Goal: Transaction & Acquisition: Purchase product/service

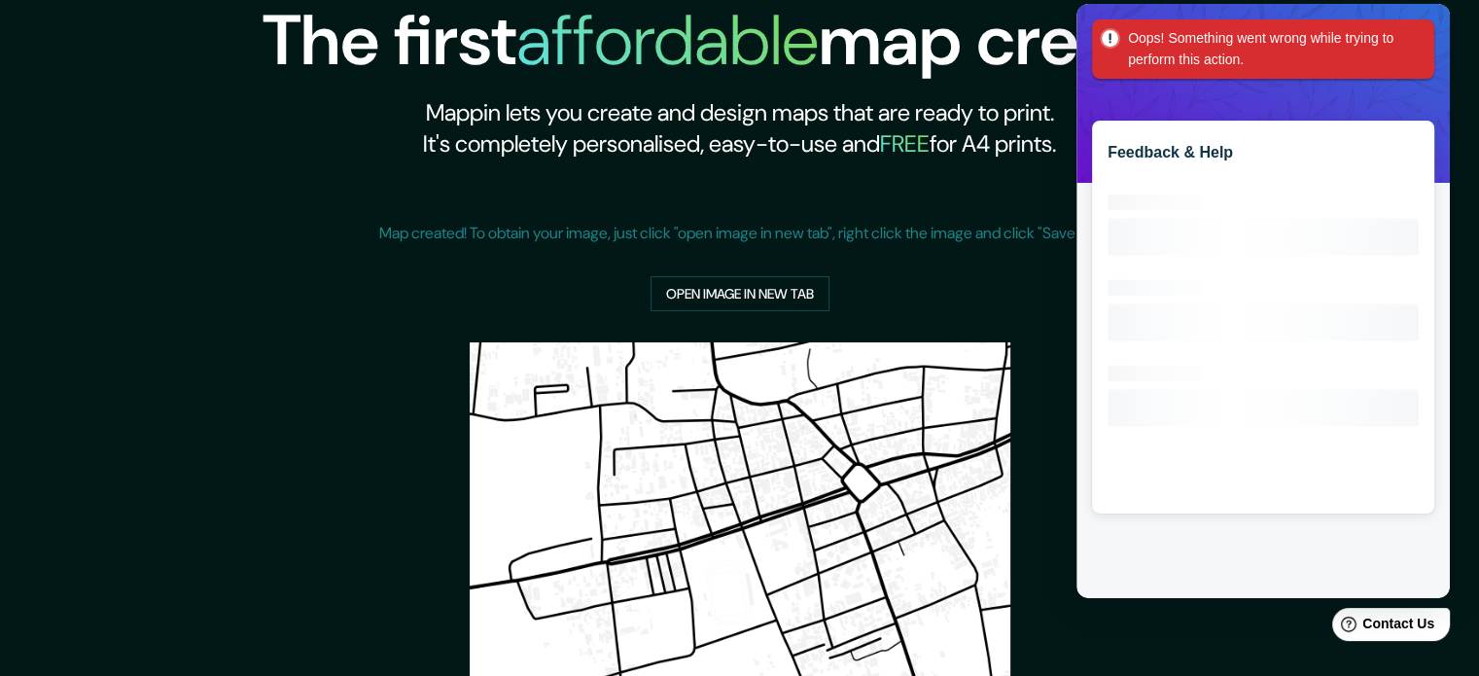
click at [641, 53] on h1 "affordable" at bounding box center [667, 40] width 302 height 90
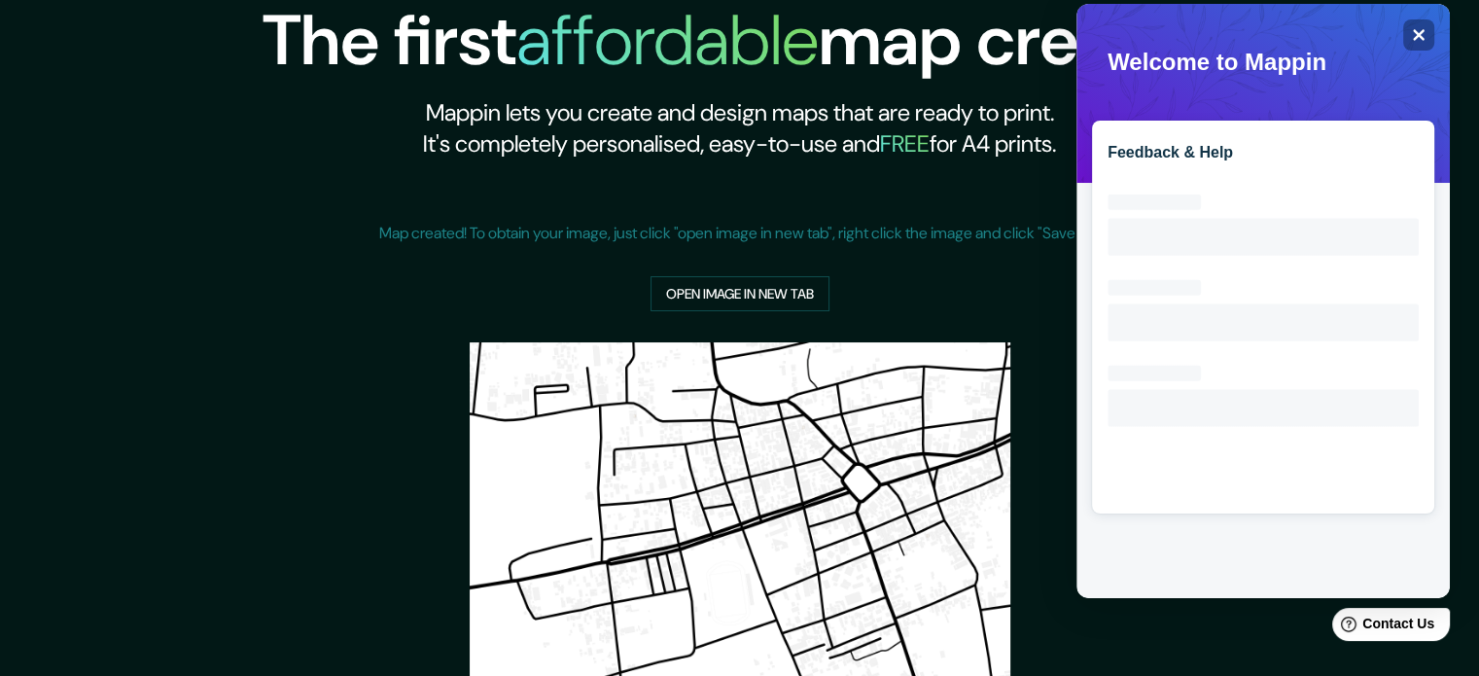
click at [778, 201] on div "Map created! To obtain your image, just click "open image in new tab", right cl…" at bounding box center [740, 252] width 722 height 122
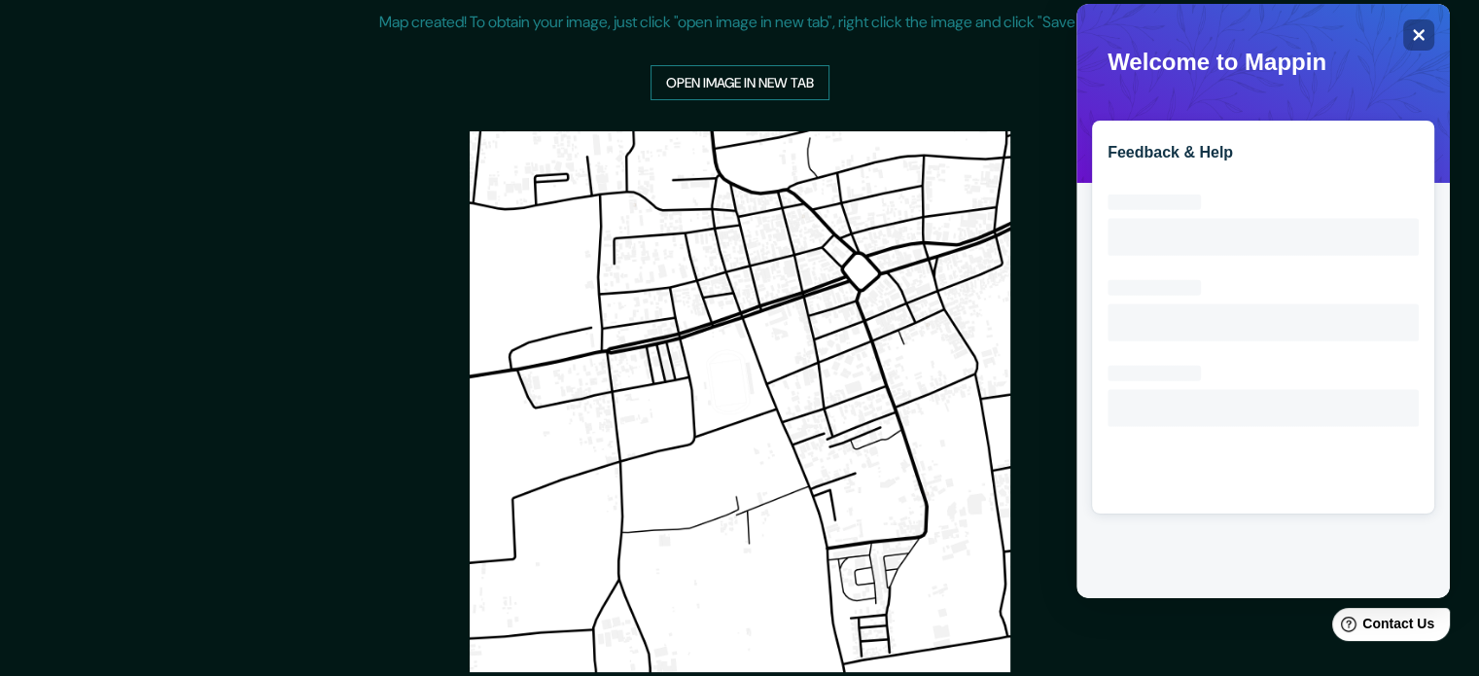
scroll to position [363, 0]
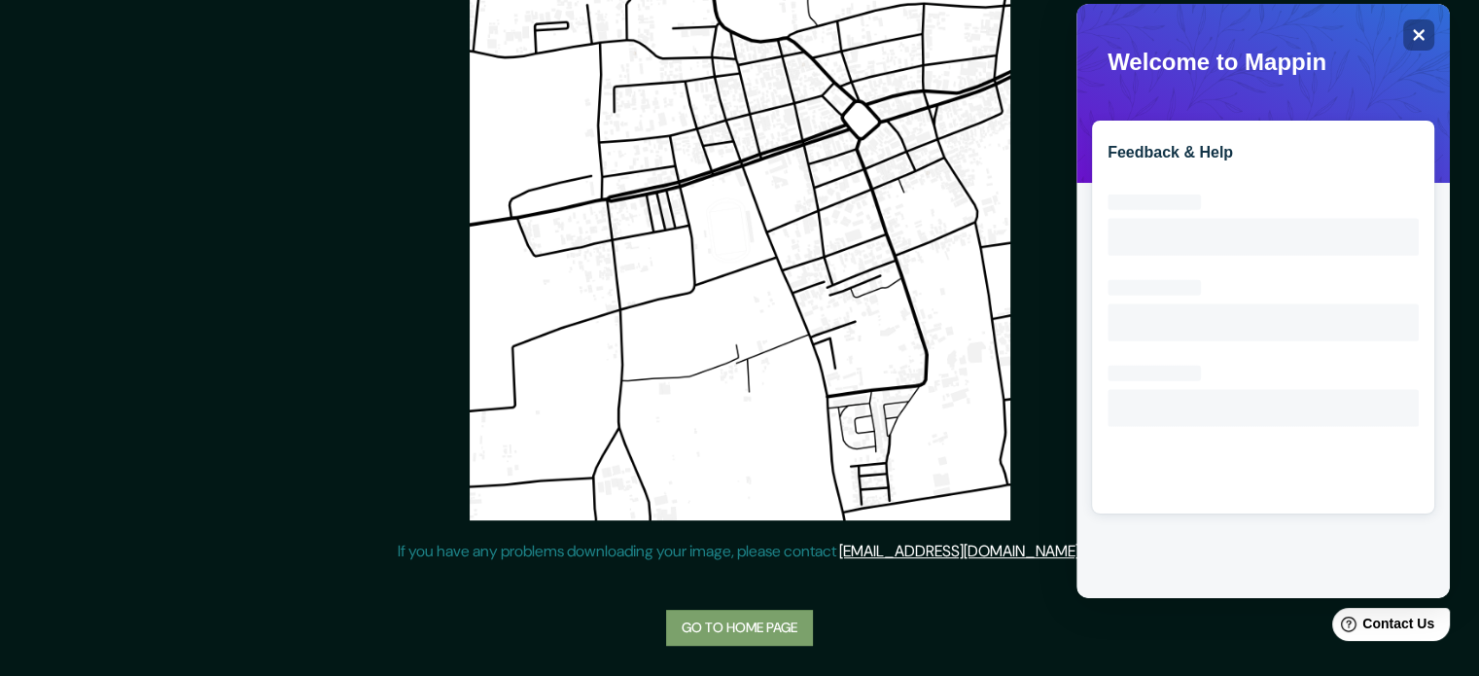
click at [736, 625] on link "Go to home page" at bounding box center [739, 628] width 147 height 36
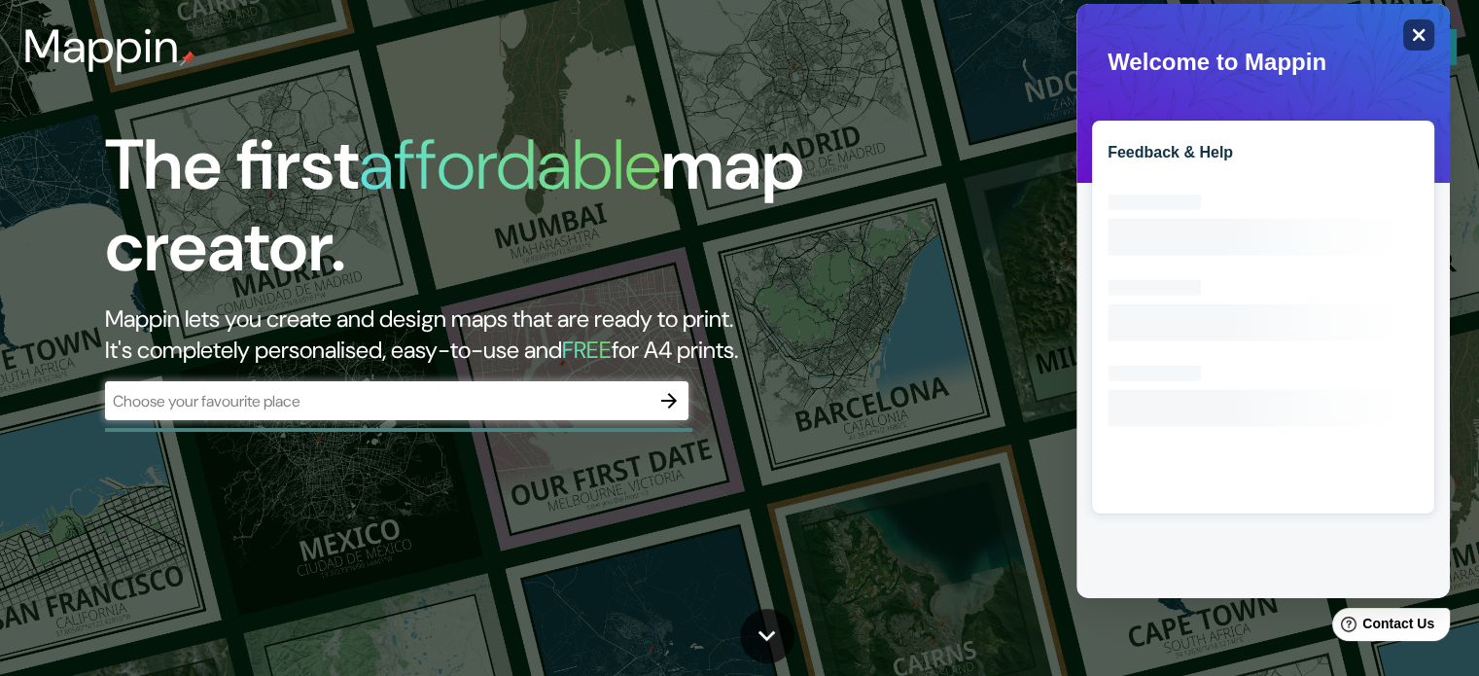
click at [1415, 42] on icon "Close" at bounding box center [1418, 34] width 15 height 15
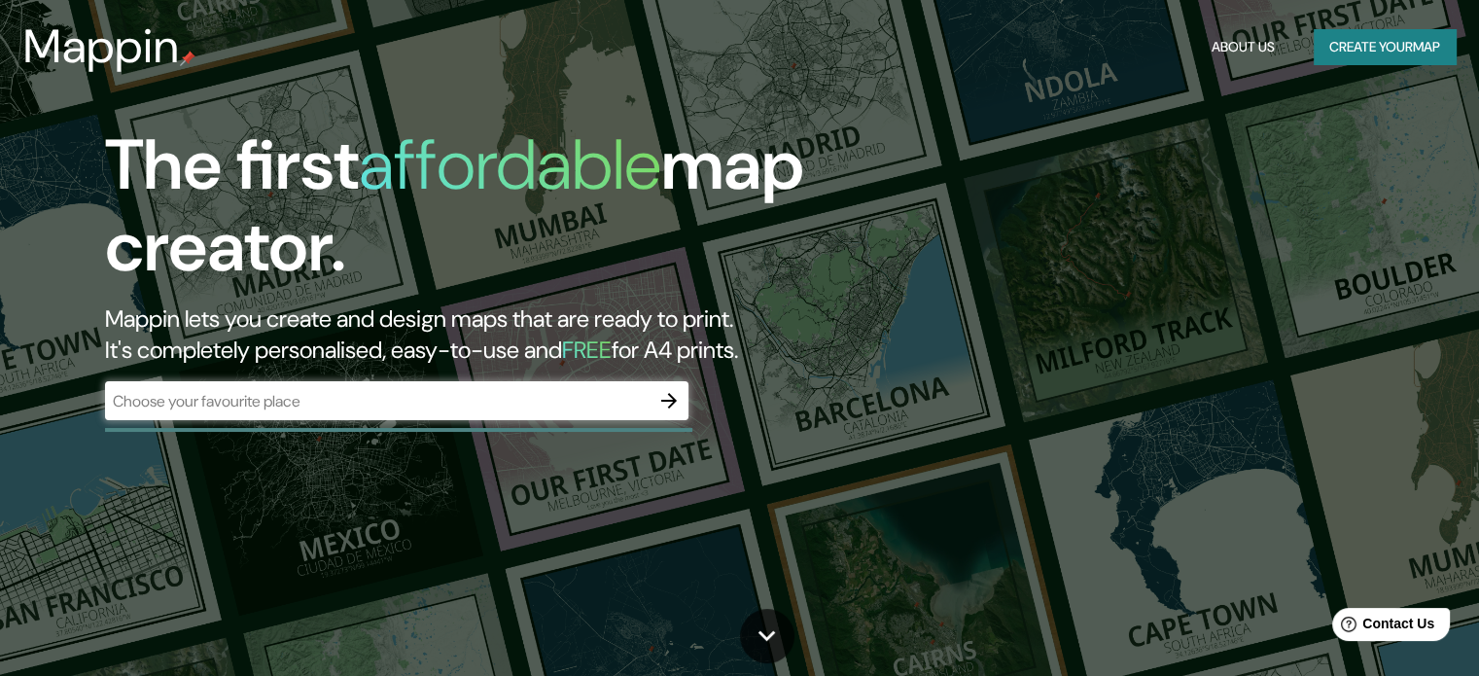
click at [344, 386] on div "​" at bounding box center [397, 400] width 584 height 39
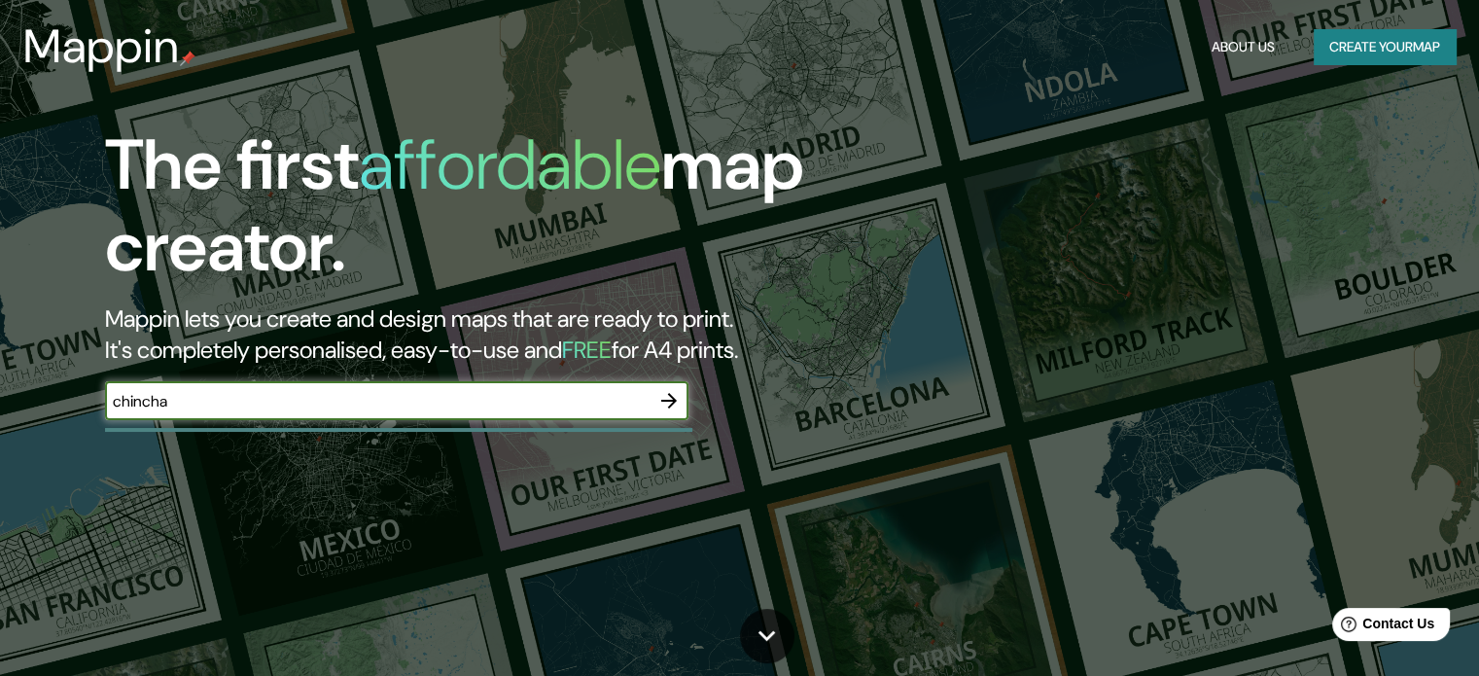
type input "chincha"
click at [667, 396] on icon "button" at bounding box center [669, 400] width 23 height 23
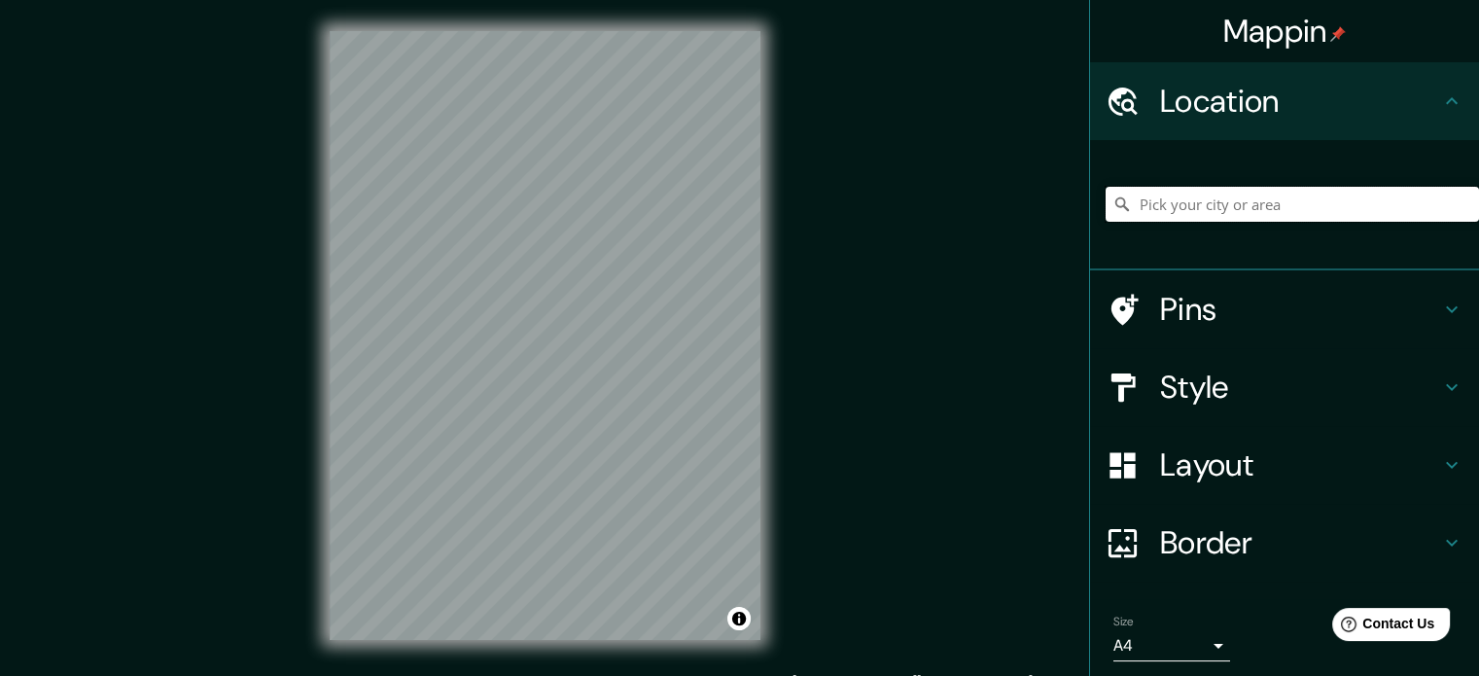
click at [1255, 197] on input "Pick your city or area" at bounding box center [1292, 204] width 373 height 35
type input "chincha"
click at [1184, 194] on input "chincha" at bounding box center [1292, 204] width 373 height 35
click at [1316, 194] on input "Pick your city or area" at bounding box center [1292, 204] width 373 height 35
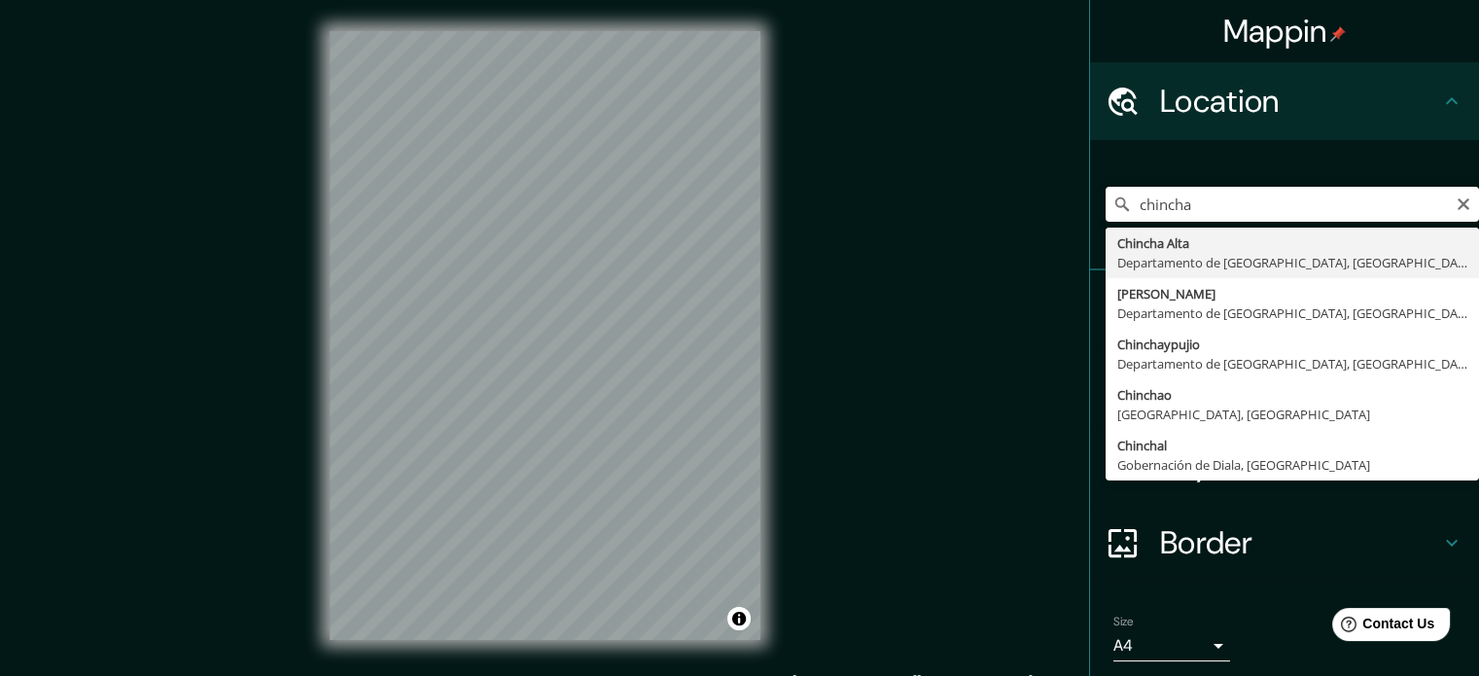
type input "[GEOGRAPHIC_DATA], [GEOGRAPHIC_DATA], [GEOGRAPHIC_DATA]"
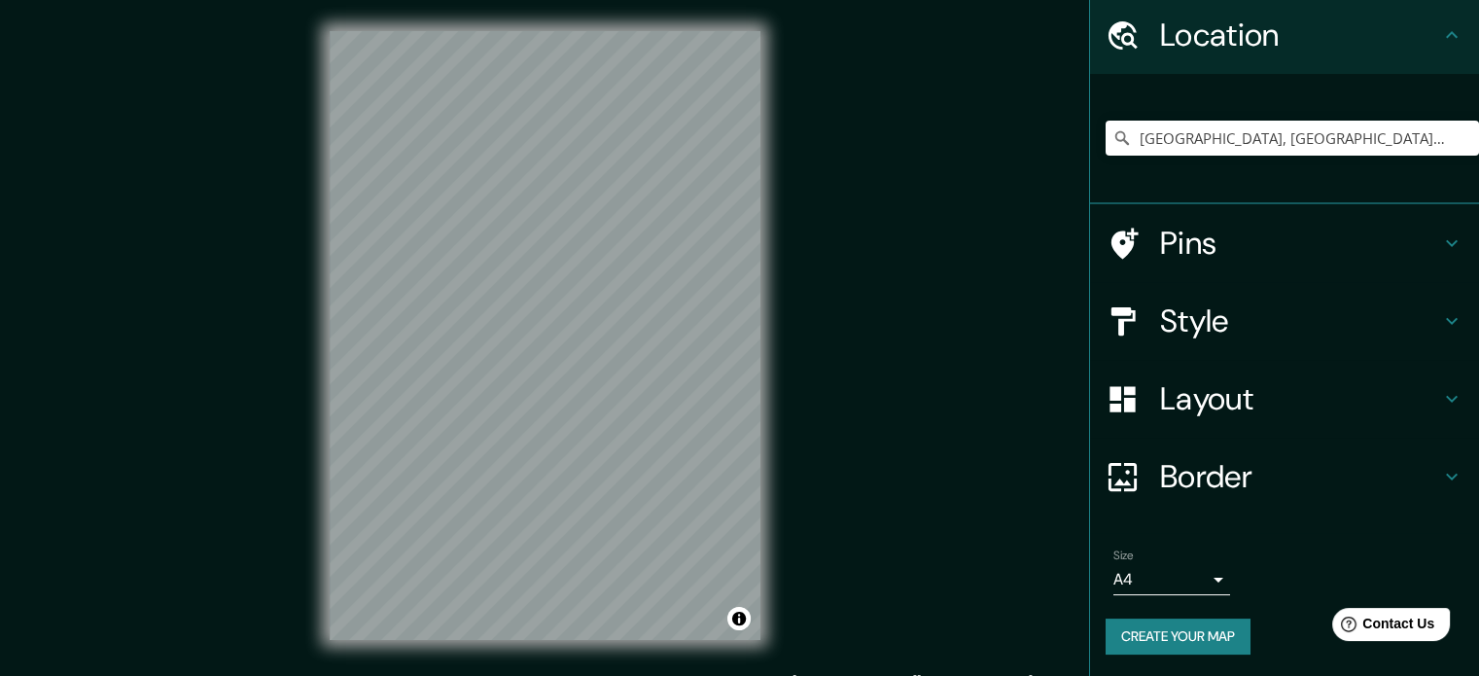
scroll to position [66, 0]
click at [1190, 579] on body "Mappin Location [GEOGRAPHIC_DATA], [GEOGRAPHIC_DATA], [GEOGRAPHIC_DATA] Pins St…" at bounding box center [739, 338] width 1479 height 676
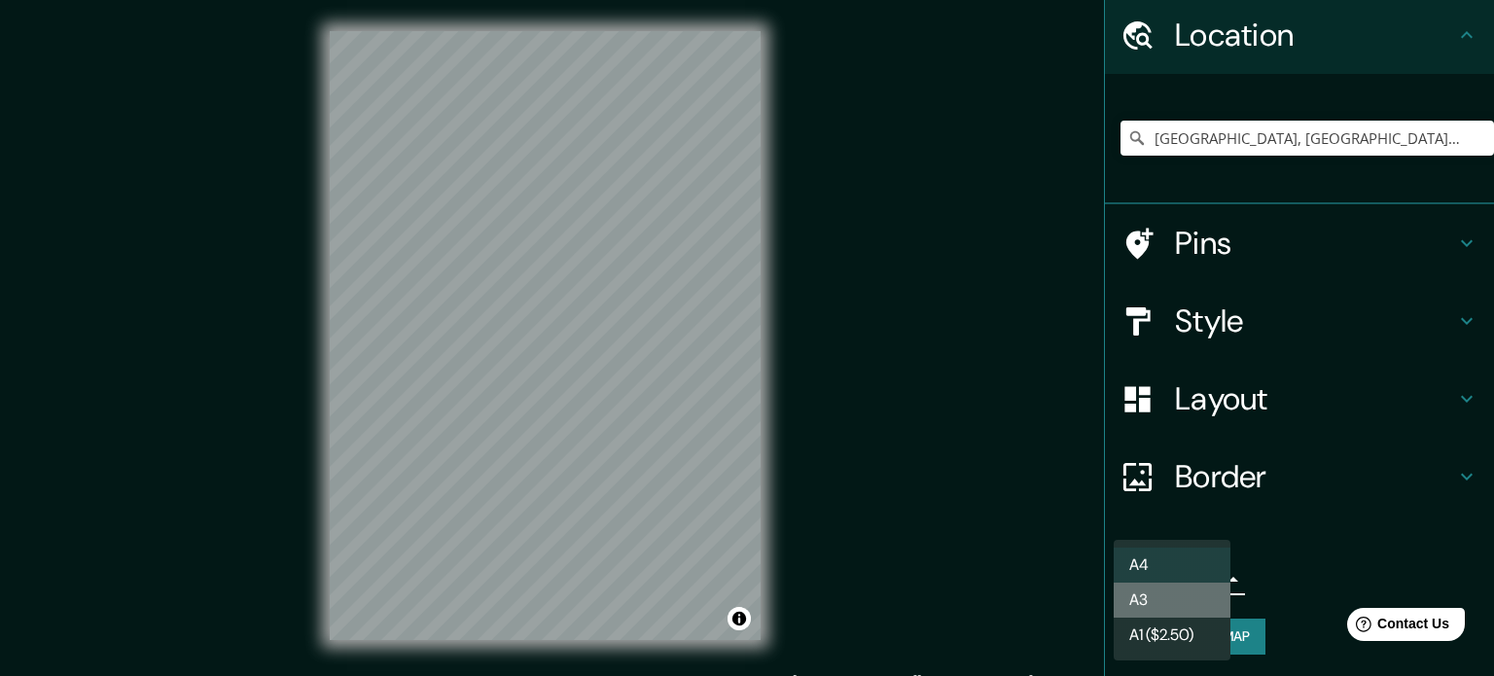
click at [1179, 611] on li "A3" at bounding box center [1172, 600] width 117 height 35
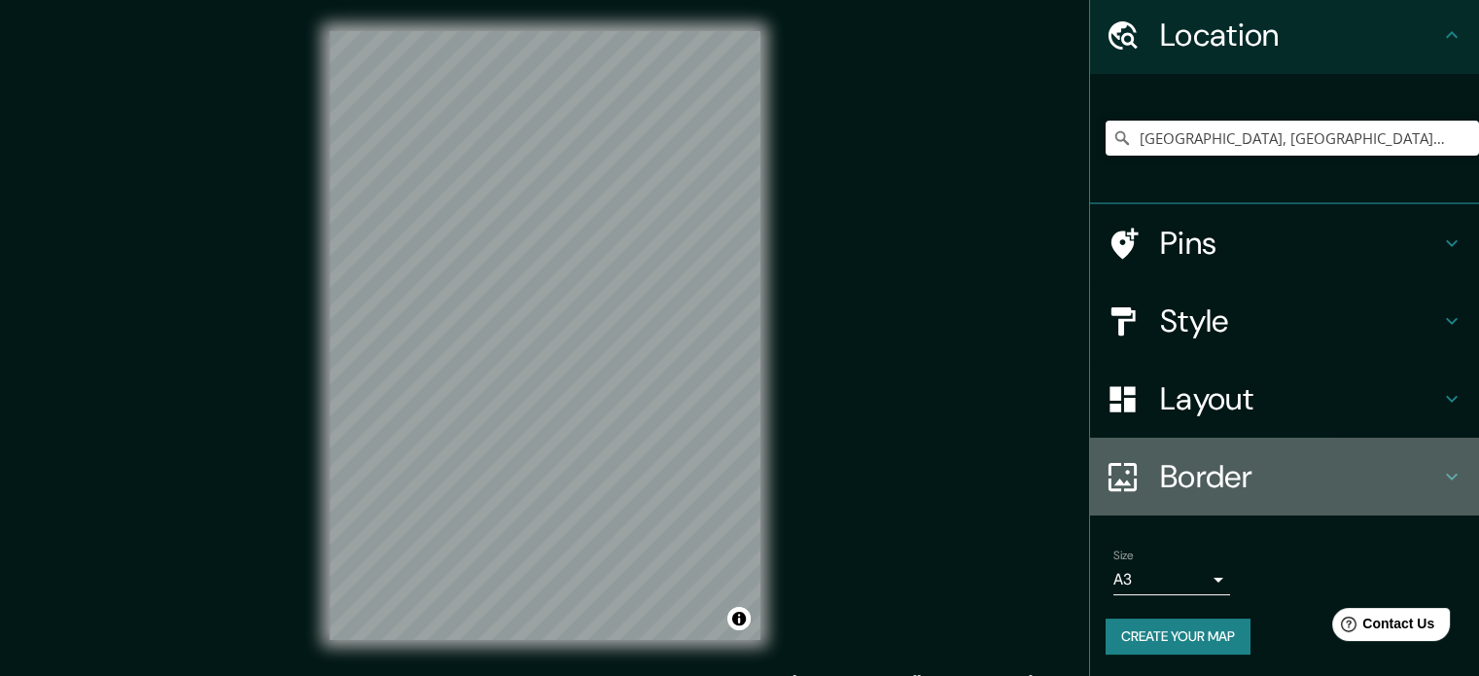
click at [1200, 470] on h4 "Border" at bounding box center [1300, 476] width 280 height 39
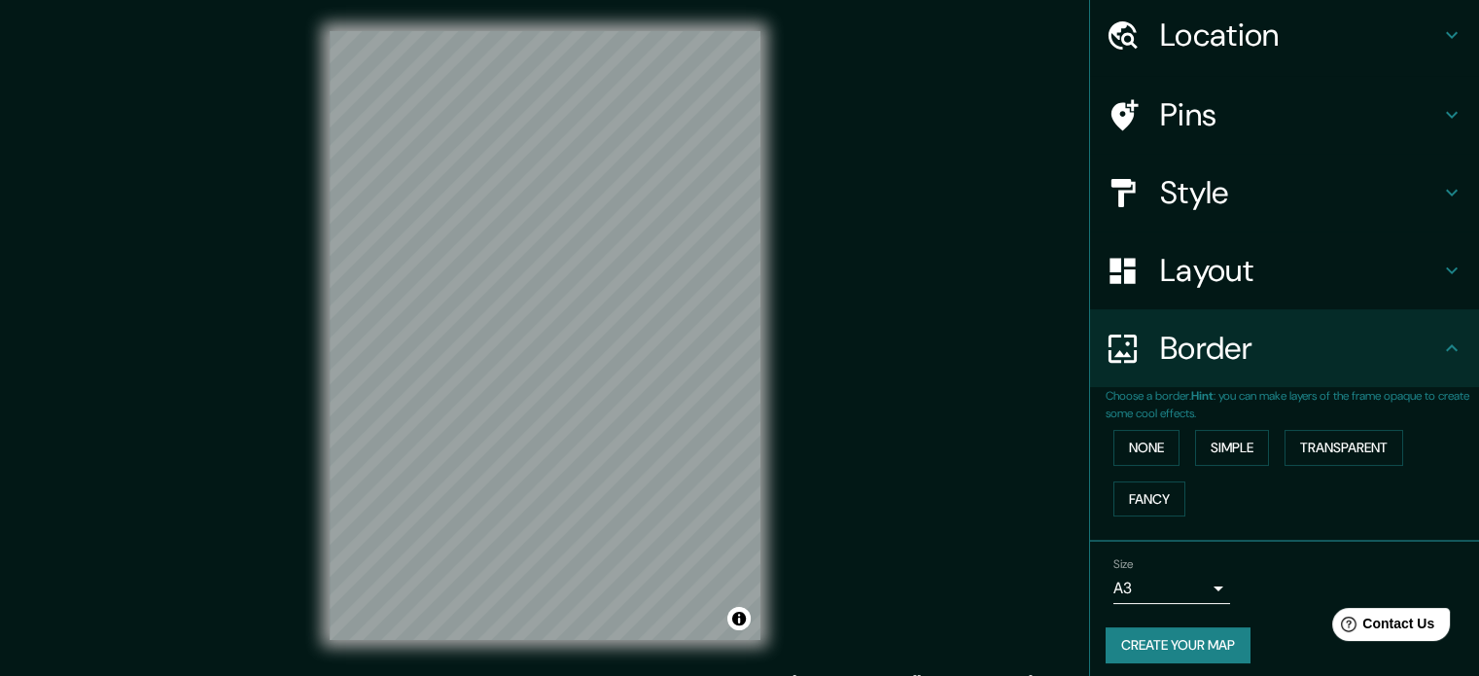
click at [1212, 179] on h4 "Style" at bounding box center [1300, 192] width 280 height 39
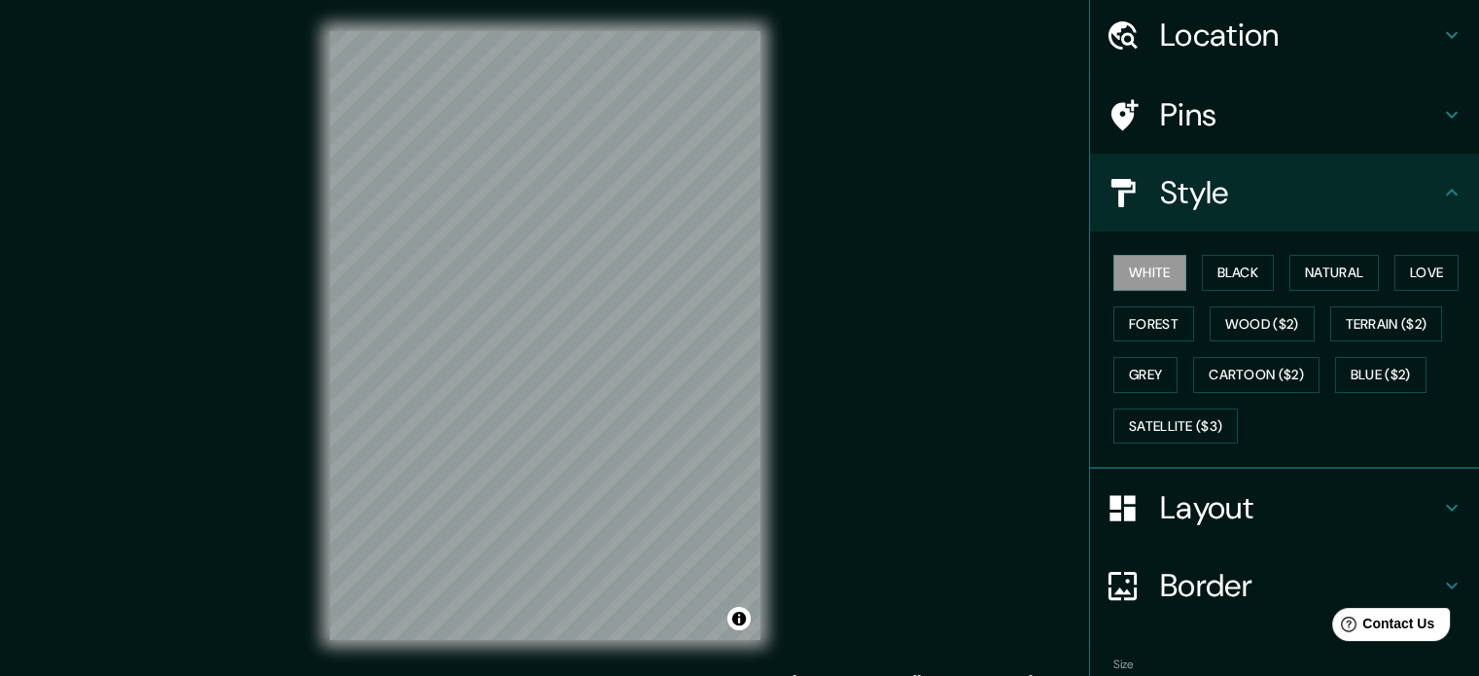
click at [1186, 499] on h4 "Layout" at bounding box center [1300, 507] width 280 height 39
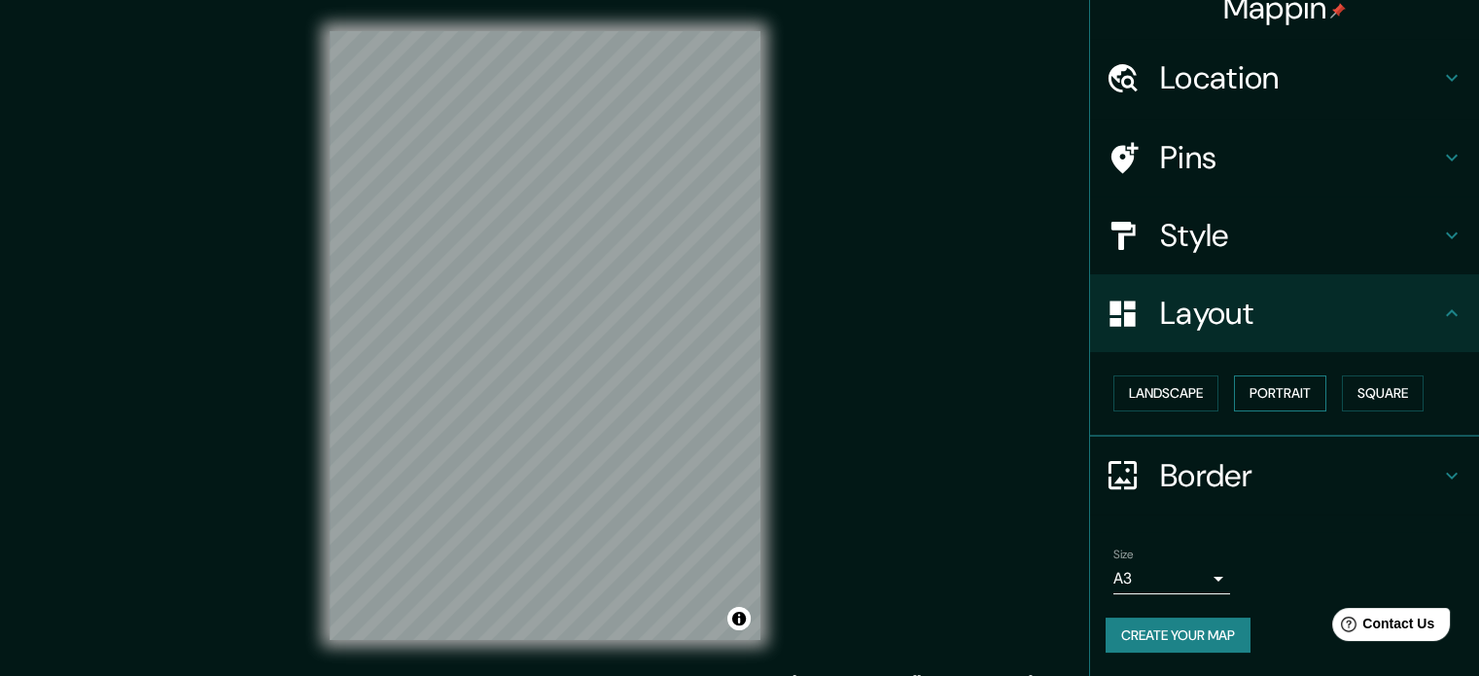
scroll to position [21, 0]
click at [1303, 393] on button "Portrait" at bounding box center [1280, 395] width 92 height 36
click at [1144, 407] on button "Landscape" at bounding box center [1166, 395] width 105 height 36
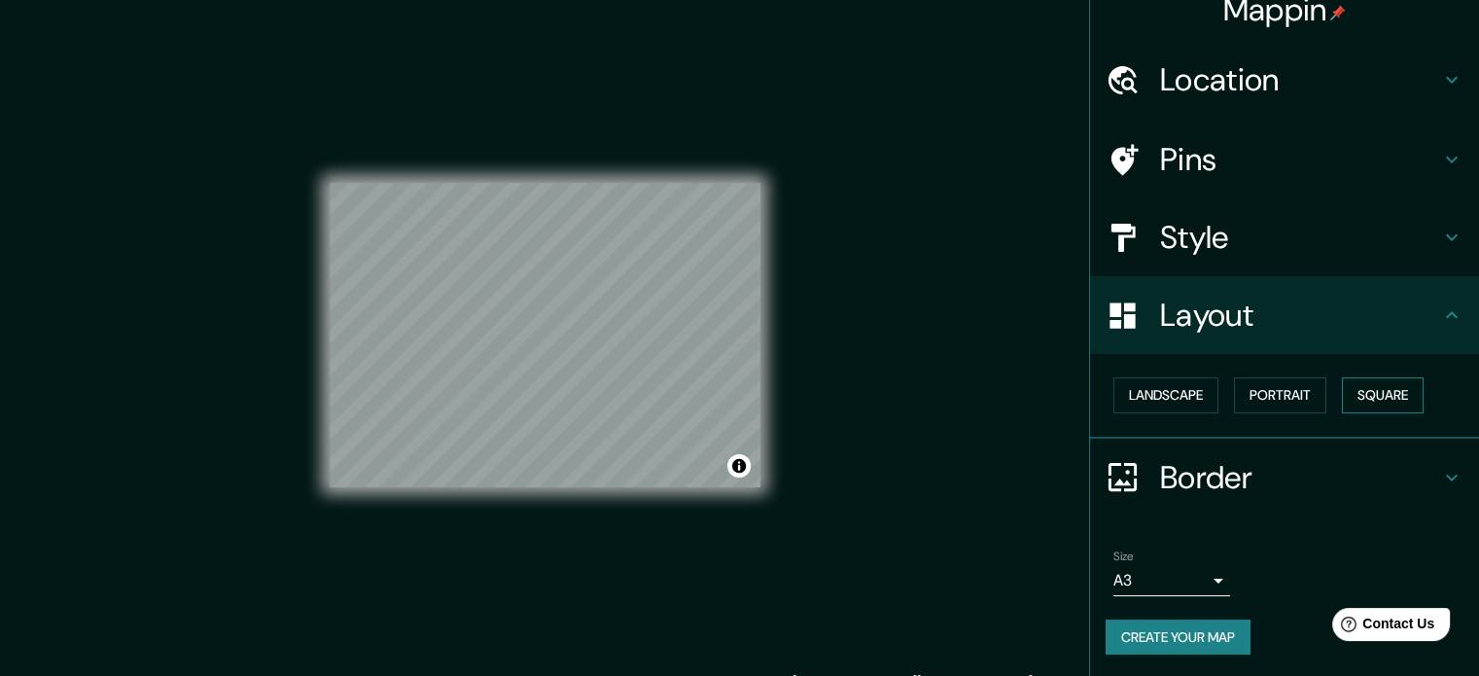
click at [1373, 386] on button "Square" at bounding box center [1383, 395] width 82 height 36
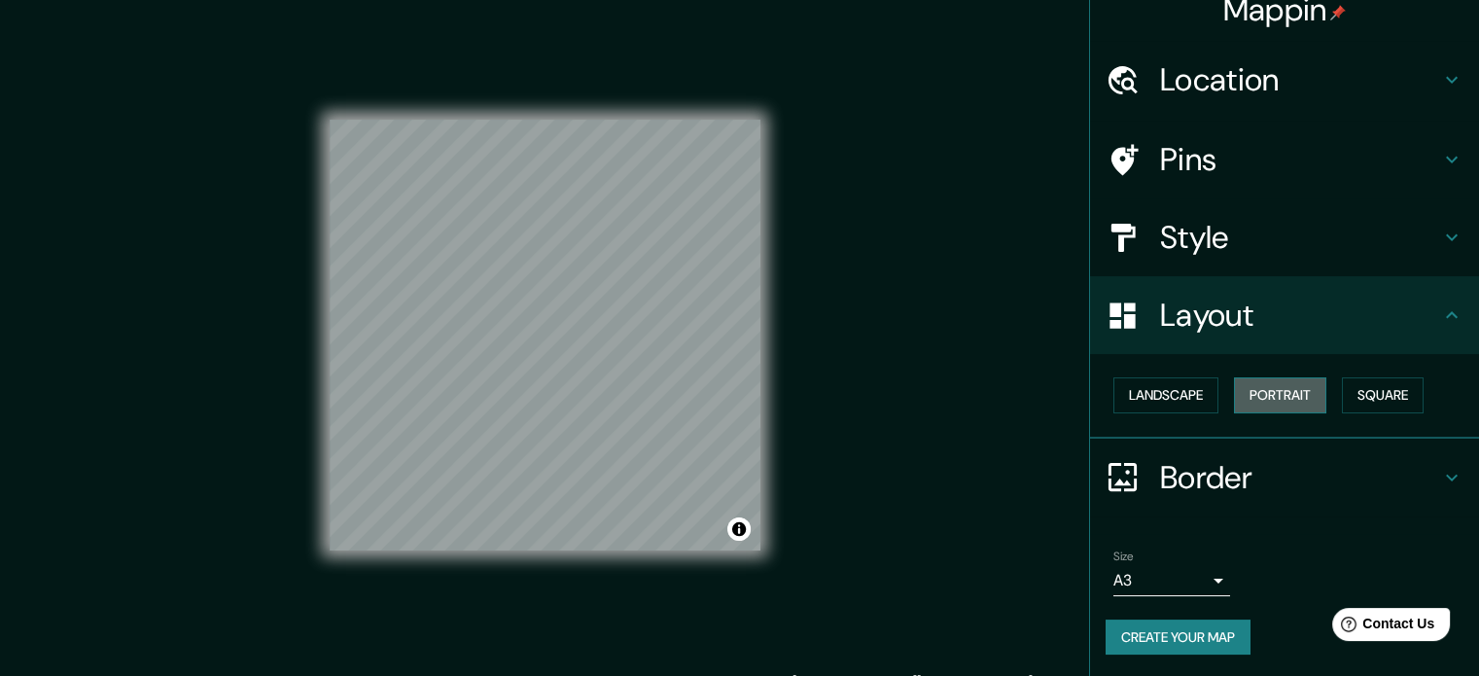
click at [1264, 380] on button "Portrait" at bounding box center [1280, 395] width 92 height 36
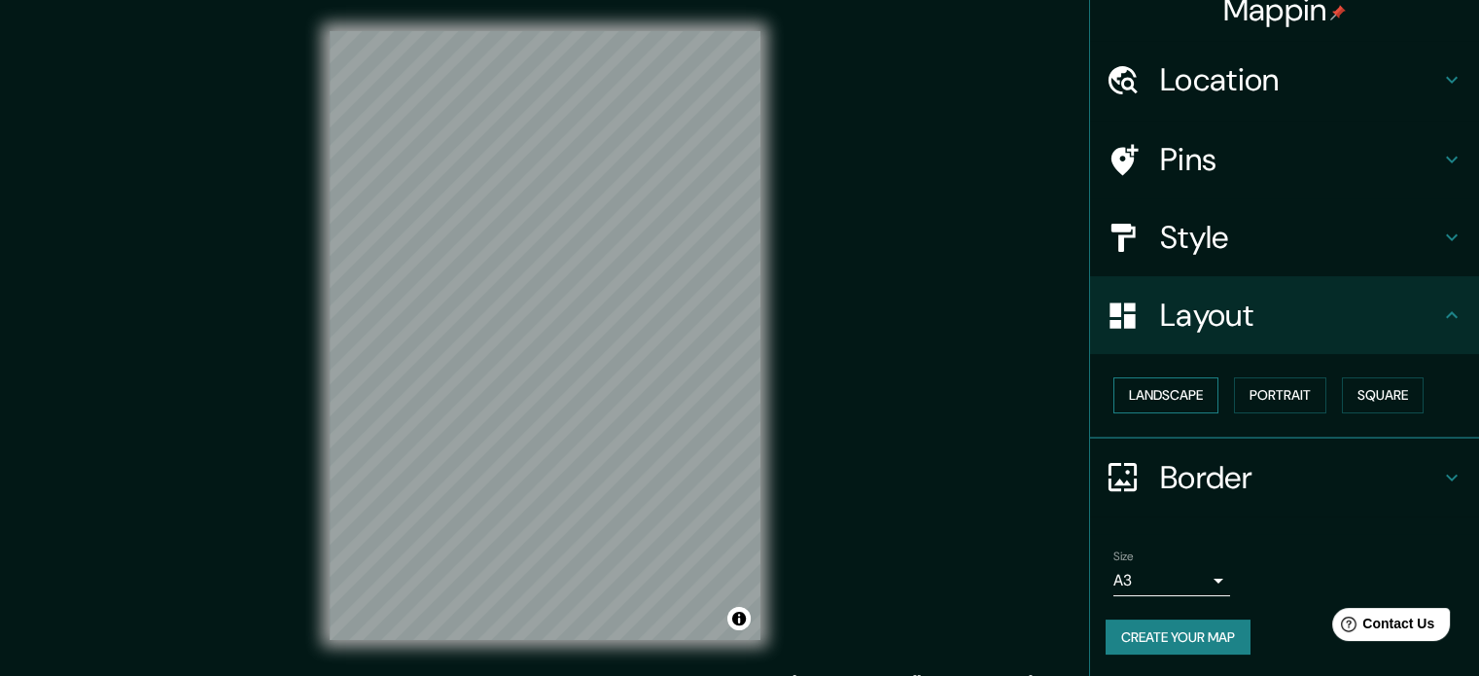
click at [1180, 401] on button "Landscape" at bounding box center [1166, 395] width 105 height 36
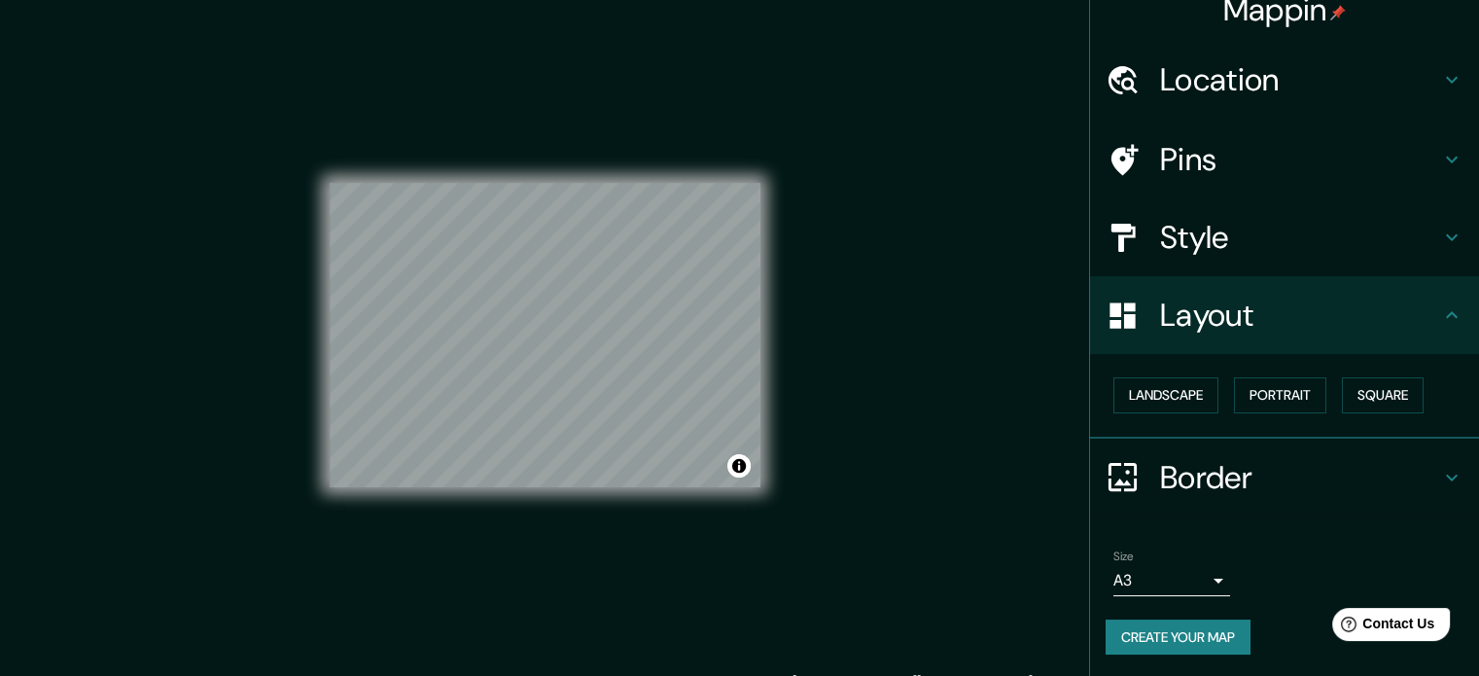
scroll to position [25, 0]
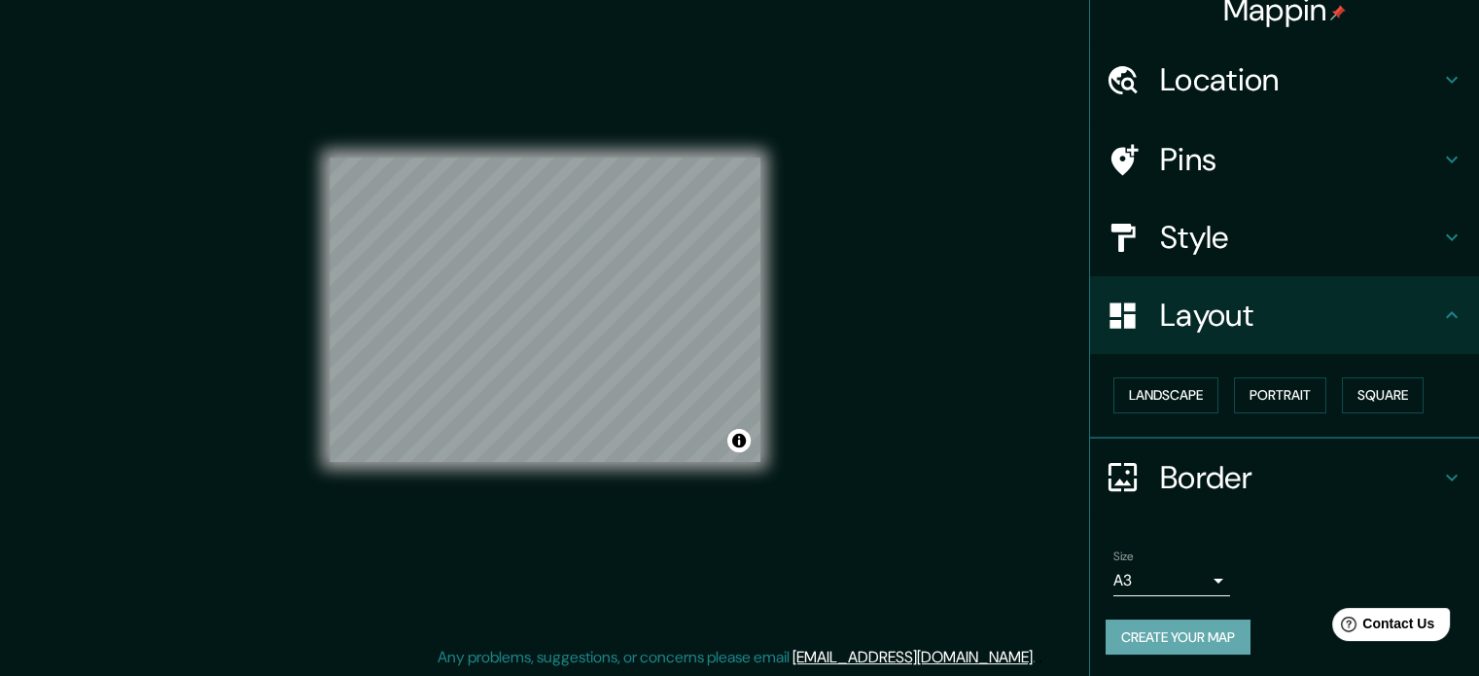
click at [1219, 645] on button "Create your map" at bounding box center [1178, 638] width 145 height 36
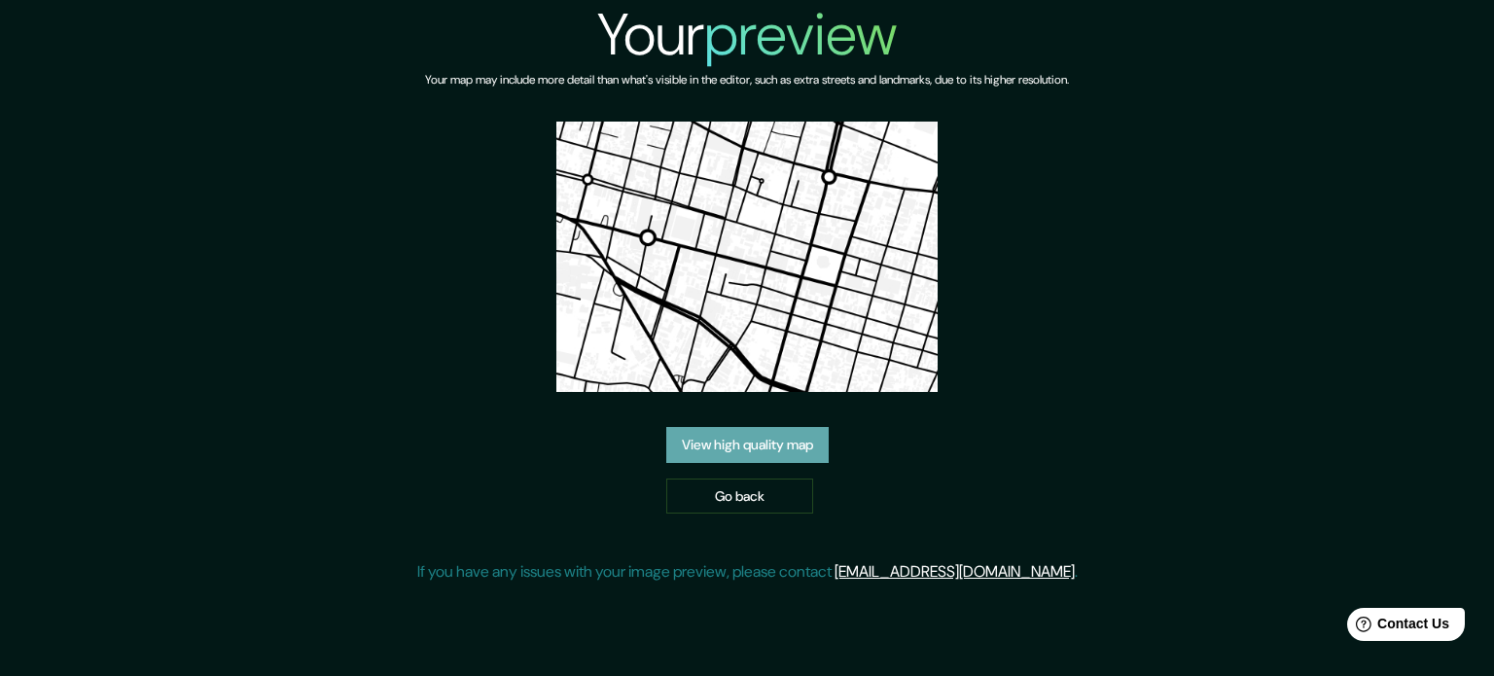
click at [796, 439] on link "View high quality map" at bounding box center [747, 445] width 162 height 36
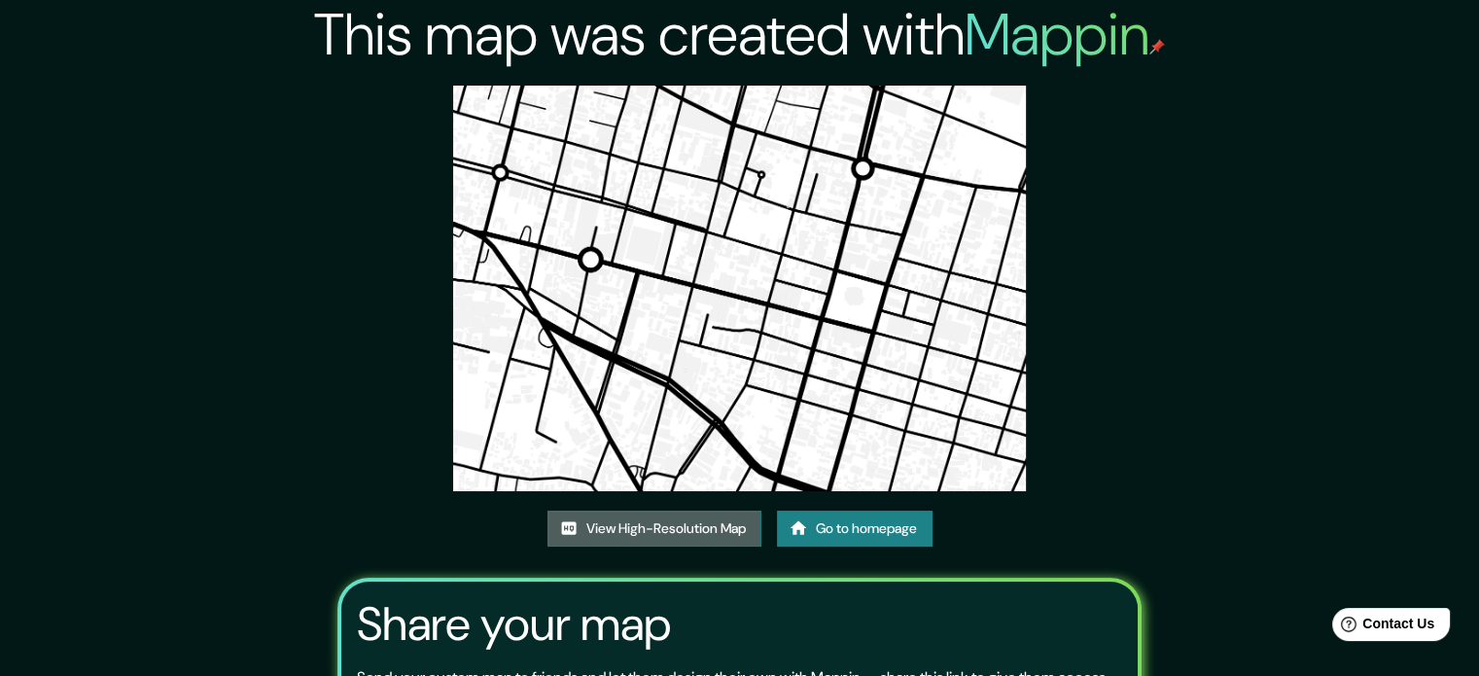
click at [706, 534] on link "View High-Resolution Map" at bounding box center [655, 529] width 214 height 36
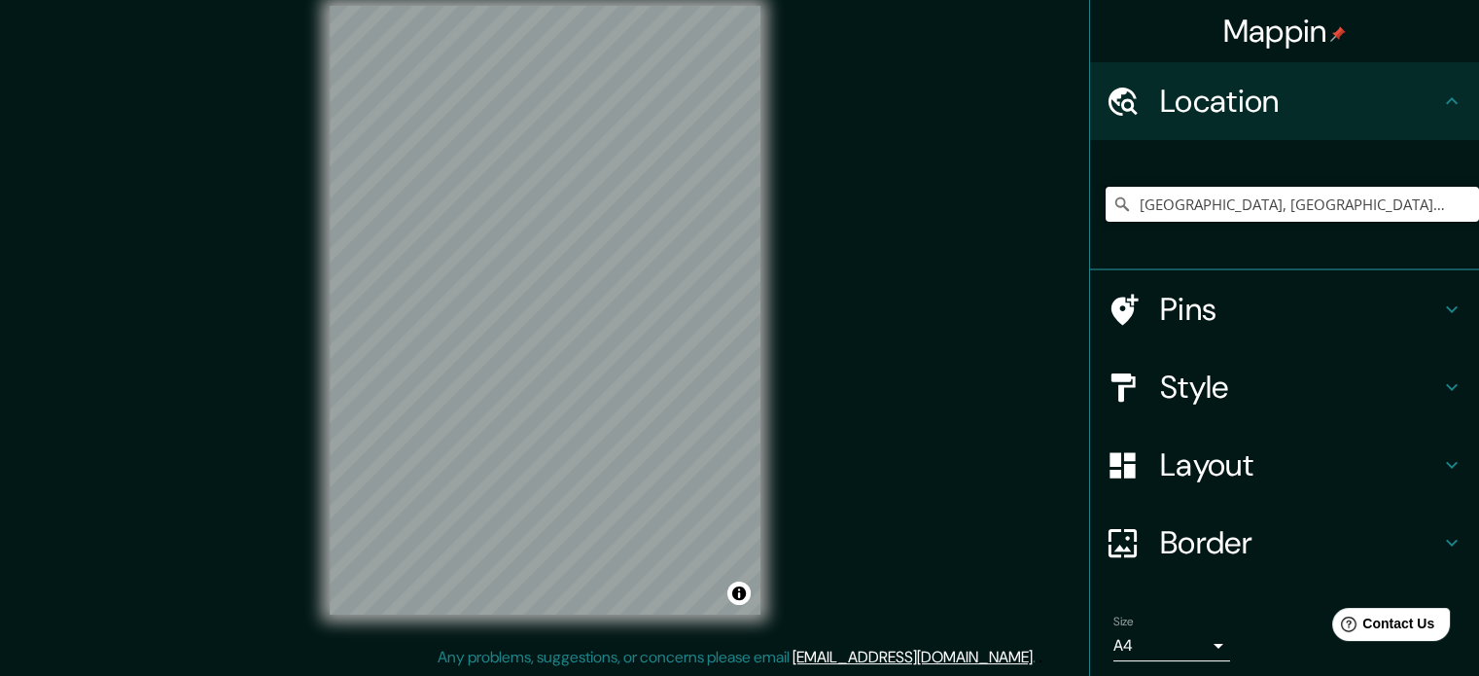
click at [1246, 201] on input "[GEOGRAPHIC_DATA], [GEOGRAPHIC_DATA], [GEOGRAPHIC_DATA]" at bounding box center [1292, 204] width 373 height 35
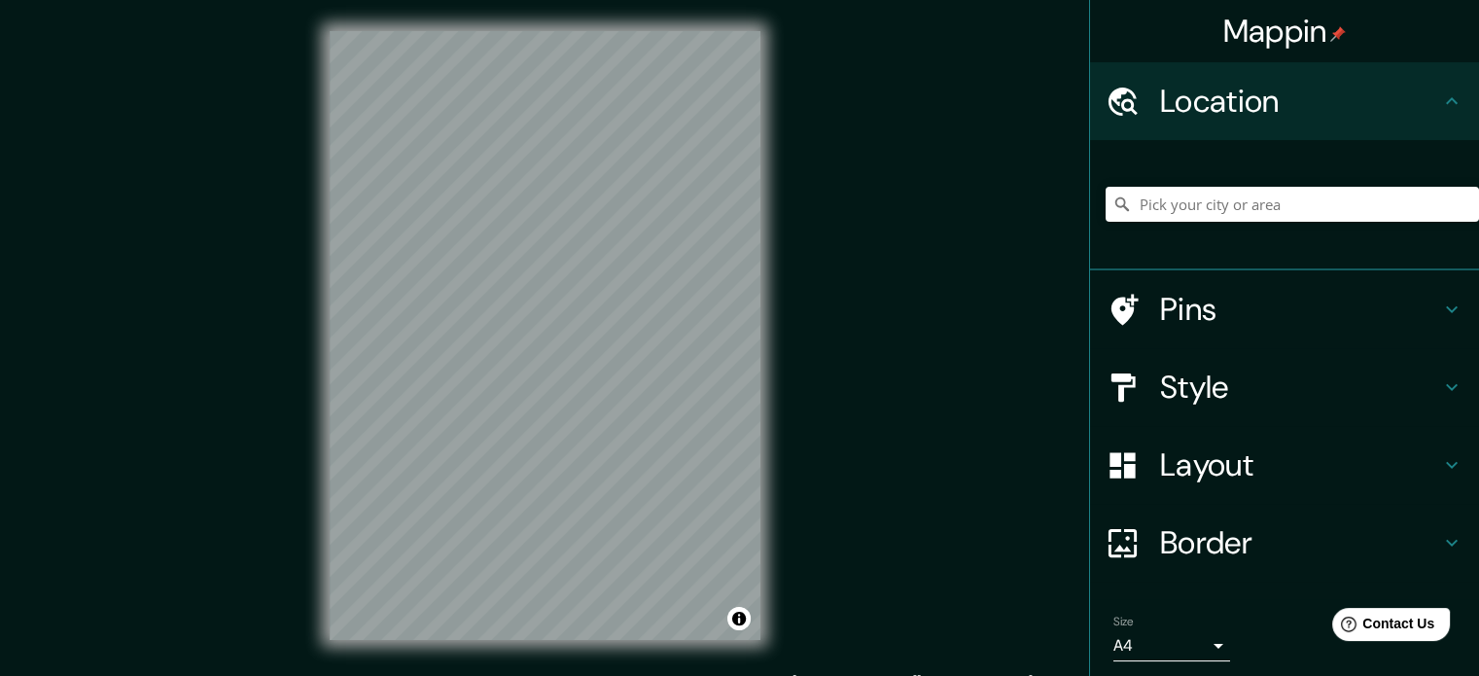
scroll to position [25, 0]
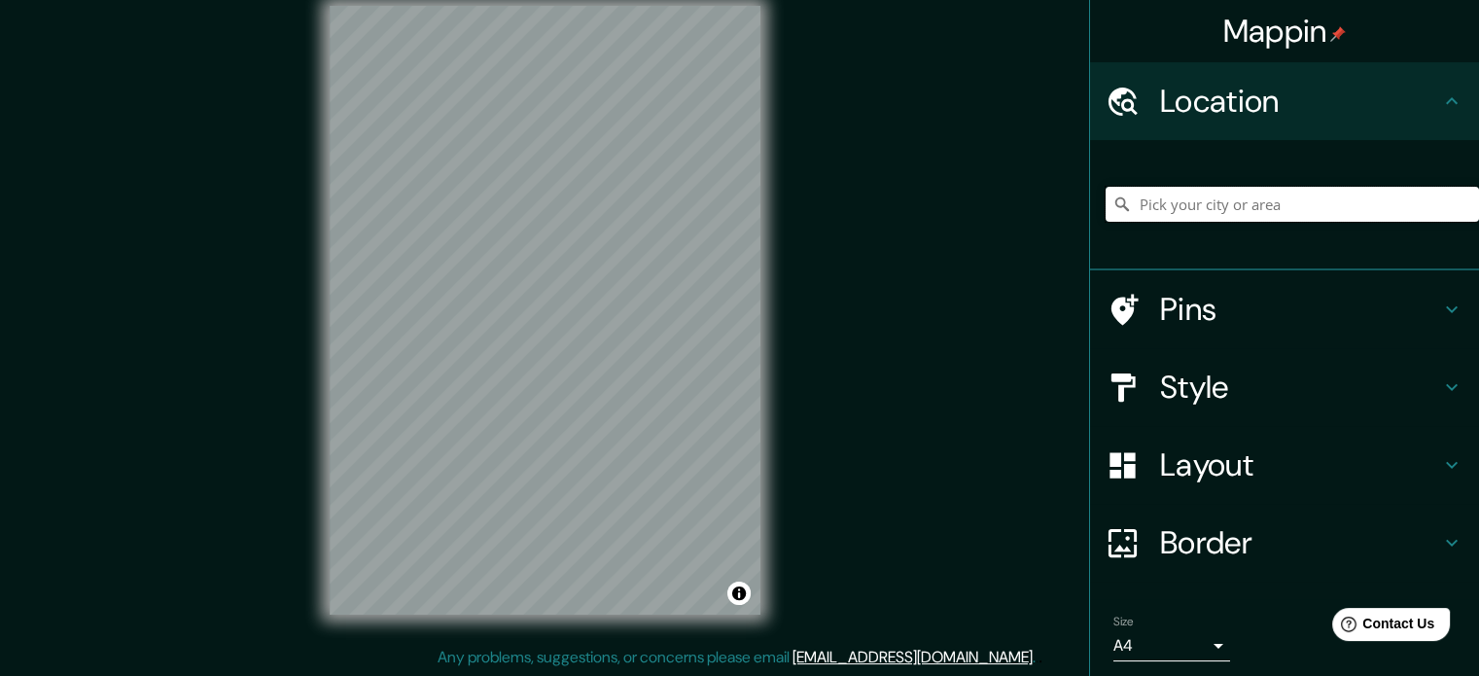
click at [1249, 202] on input "Pick your city or area" at bounding box center [1292, 204] width 373 height 35
type input "CHINCHA"
